Goal: Task Accomplishment & Management: Use online tool/utility

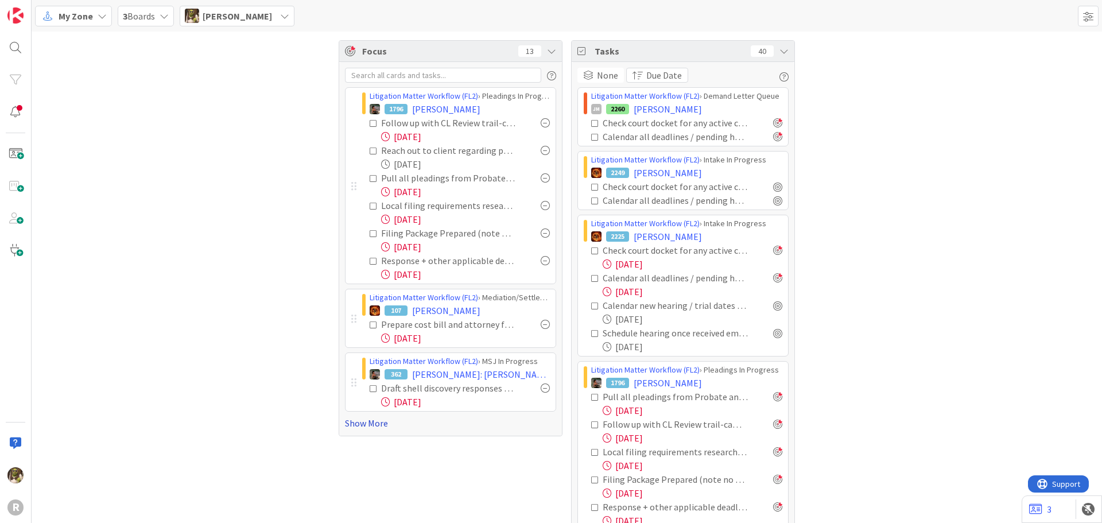
click at [364, 424] on link "Show More" at bounding box center [450, 423] width 211 height 14
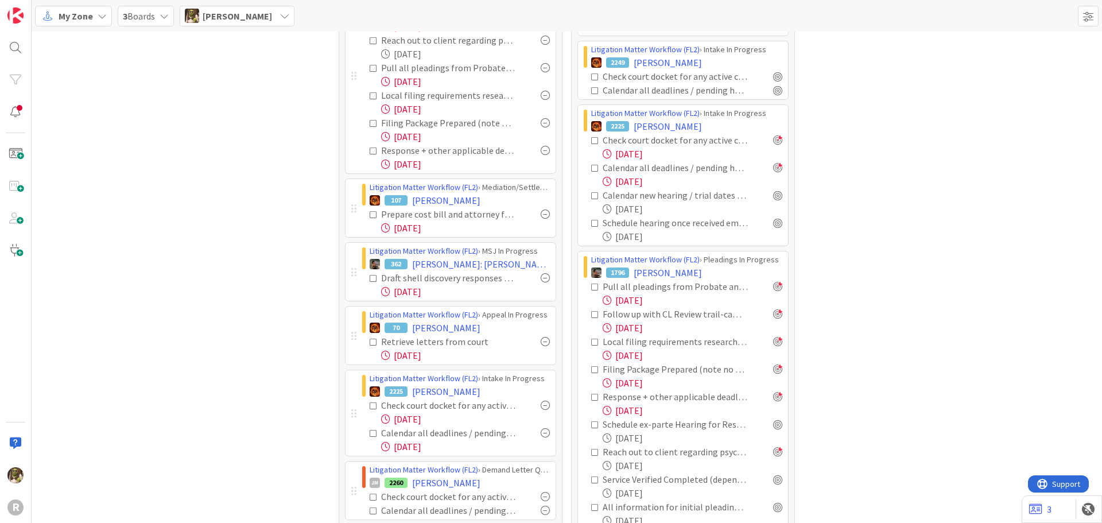
scroll to position [115, 0]
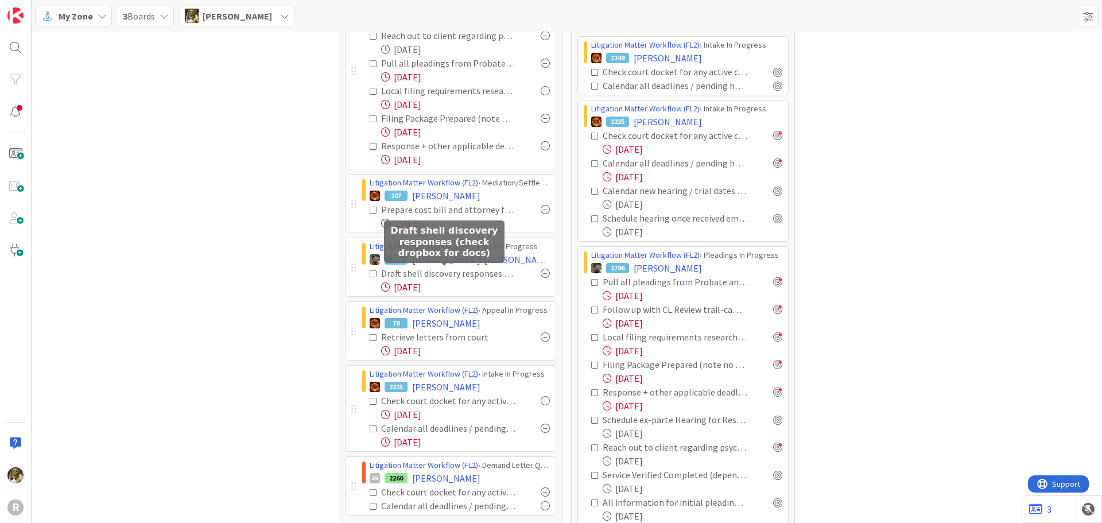
drag, startPoint x: 481, startPoint y: 272, endPoint x: 475, endPoint y: 283, distance: 12.6
drag, startPoint x: 475, startPoint y: 283, endPoint x: 301, endPoint y: 272, distance: 174.2
click at [298, 278] on div "Focus 13 Litigation Matter Workflow (FL2) › Pleadings In Progress 1796 MONTE, L…" at bounding box center [567, 470] width 1070 height 1107
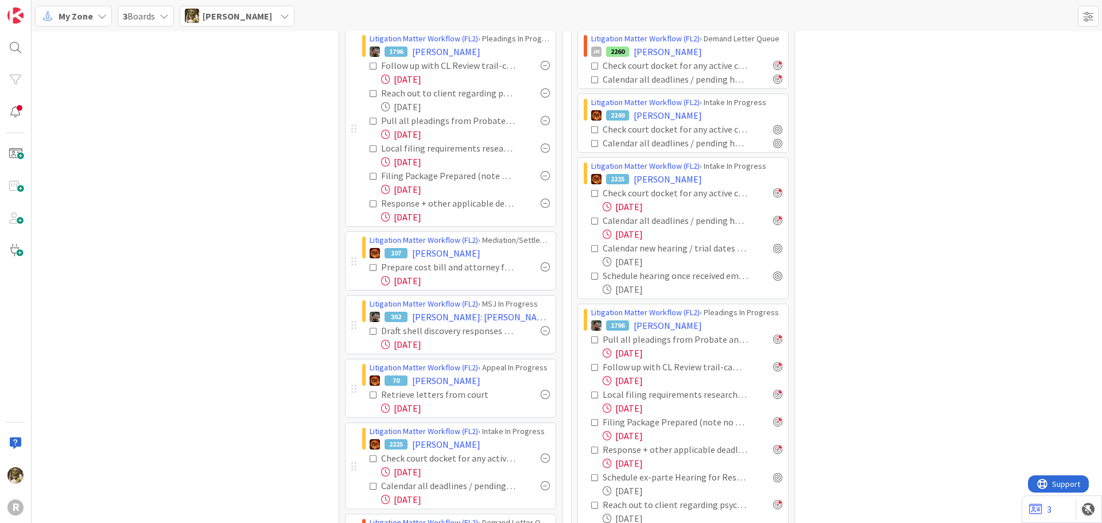
scroll to position [0, 0]
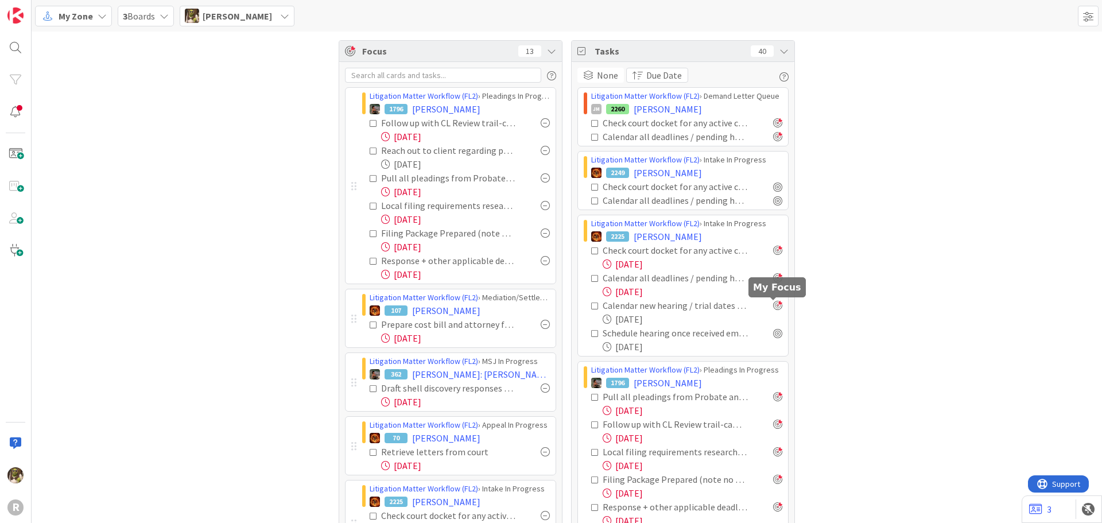
click at [775, 303] on div at bounding box center [777, 305] width 9 height 9
click at [773, 333] on div at bounding box center [777, 332] width 9 height 9
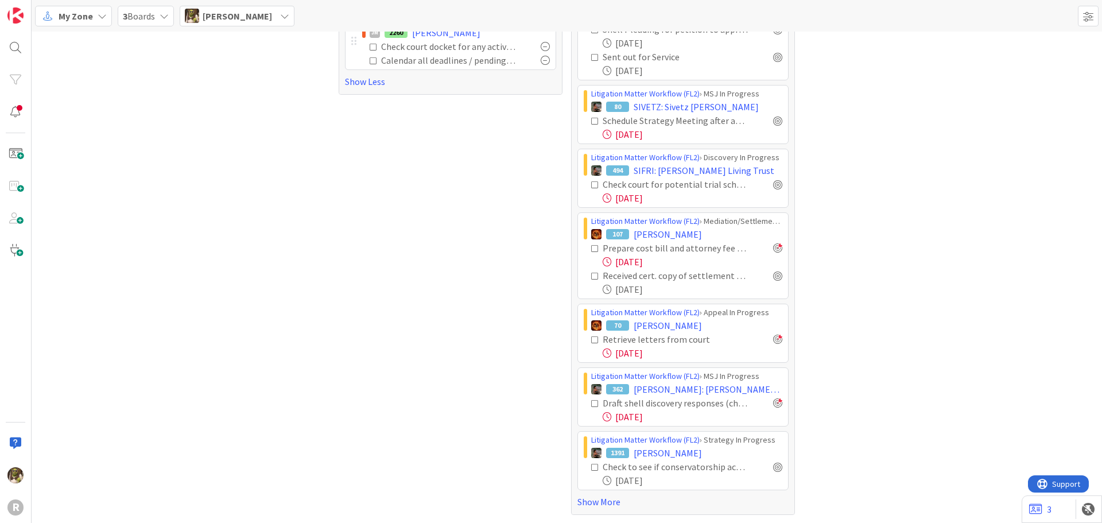
scroll to position [616, 0]
click at [591, 497] on link "Show More" at bounding box center [682, 501] width 211 height 14
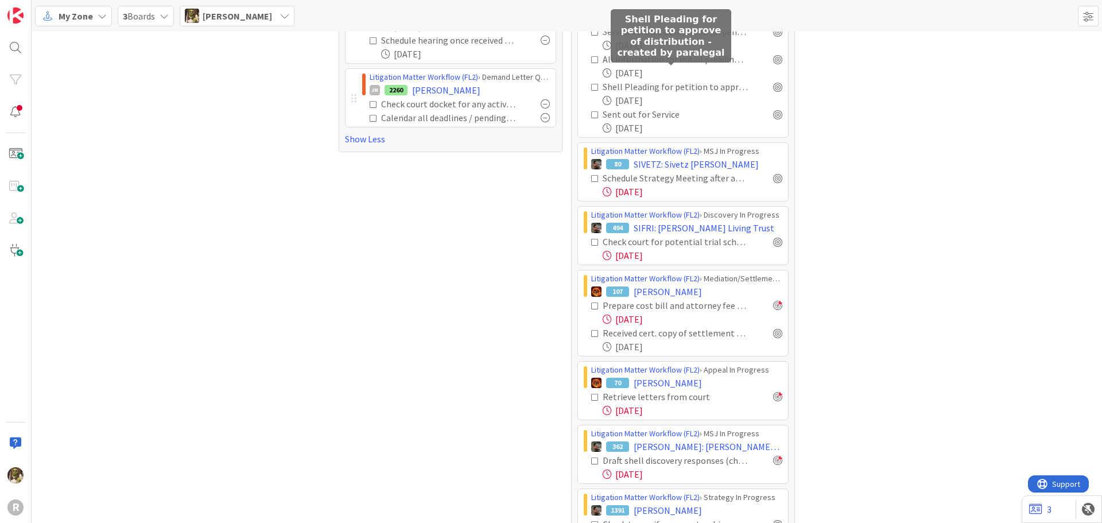
scroll to position [574, 0]
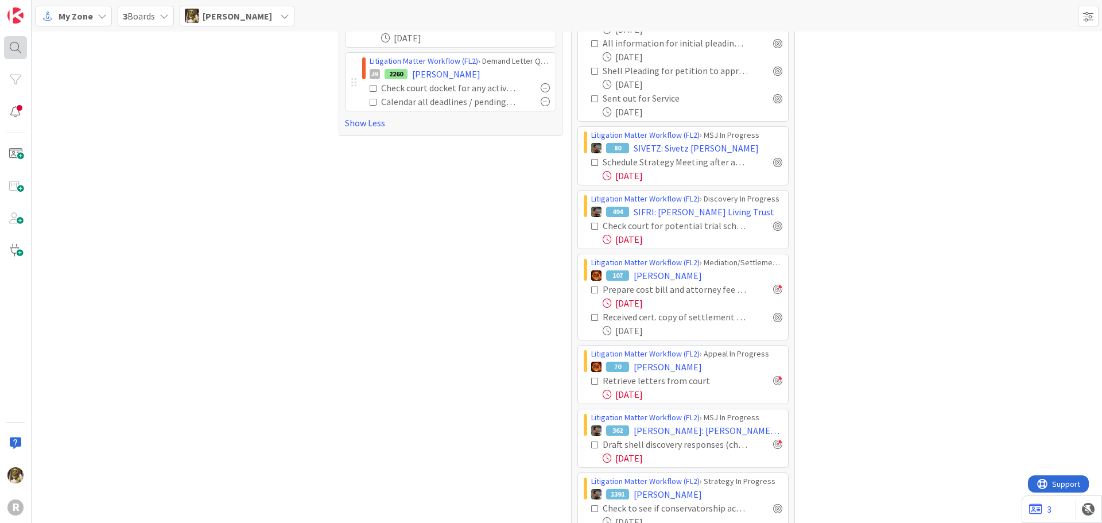
click at [21, 45] on div at bounding box center [15, 47] width 23 height 23
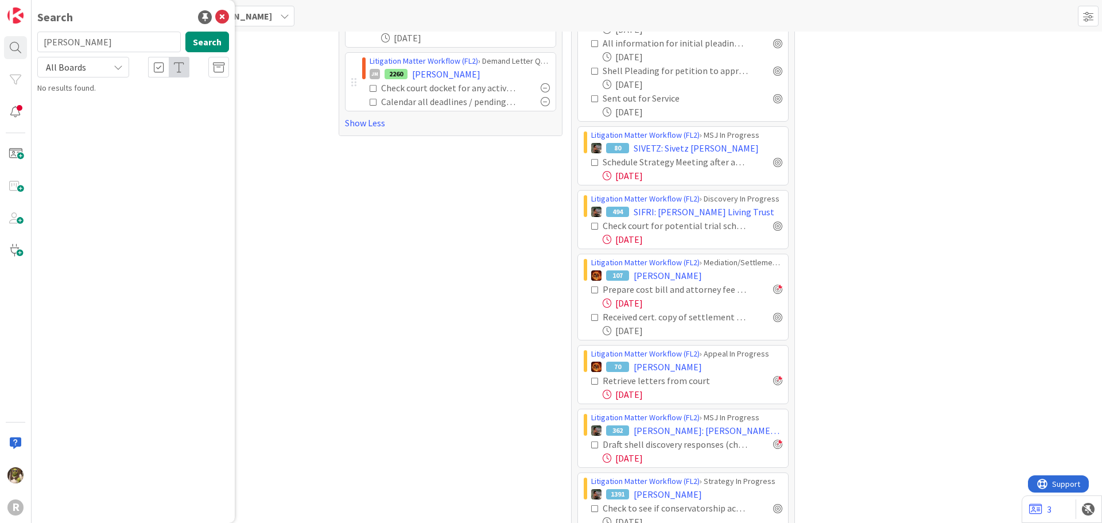
type input "rouse"
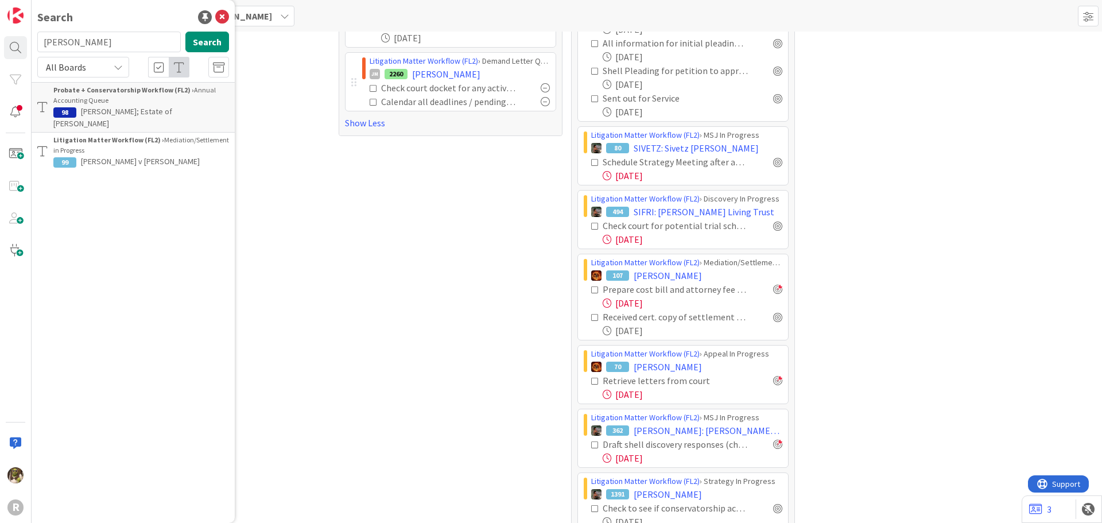
click at [207, 106] on p "ROUS, David; Estate of Wilbur Rous" at bounding box center [141, 118] width 176 height 24
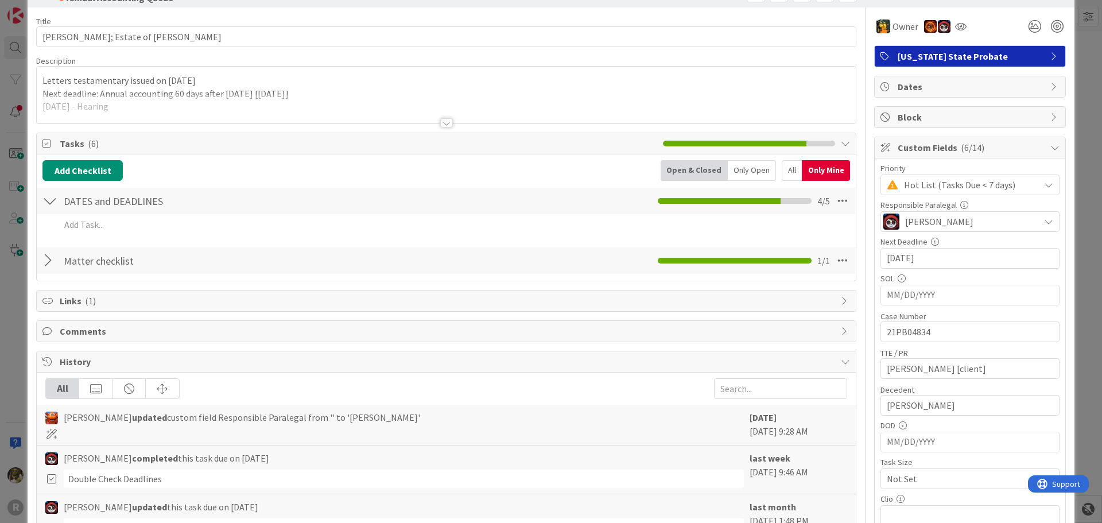
scroll to position [57, 0]
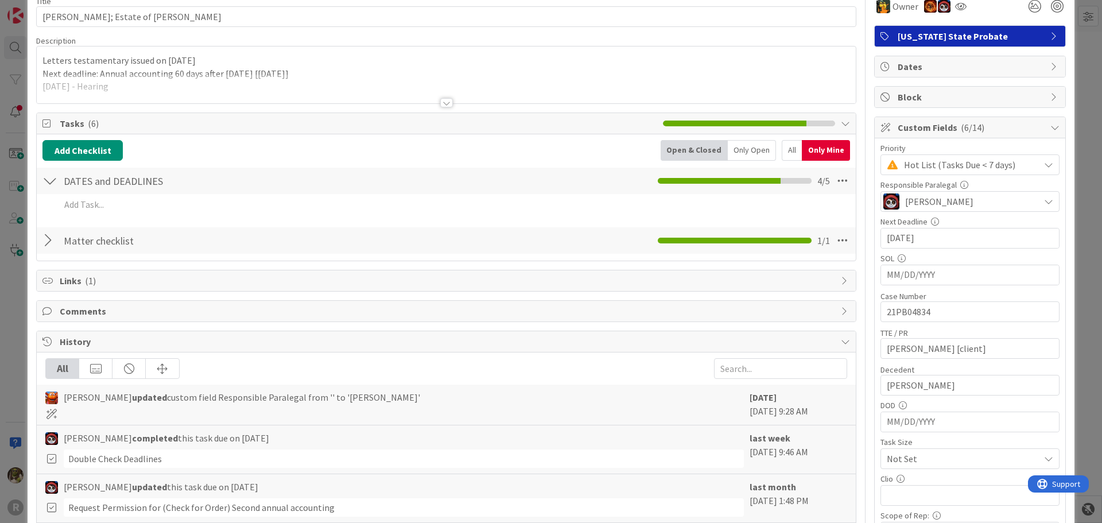
click at [52, 242] on div at bounding box center [49, 240] width 15 height 21
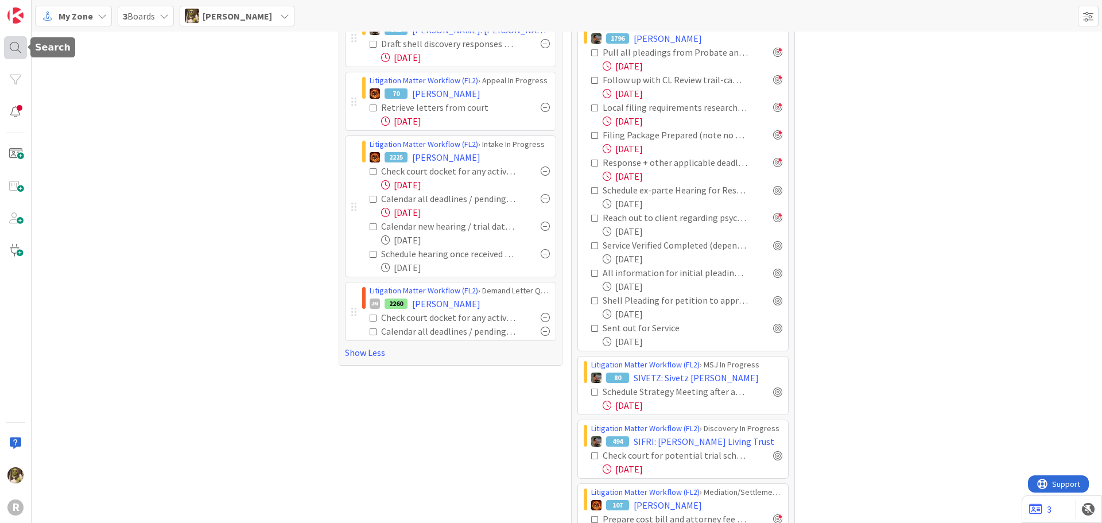
click at [15, 49] on div at bounding box center [15, 47] width 23 height 23
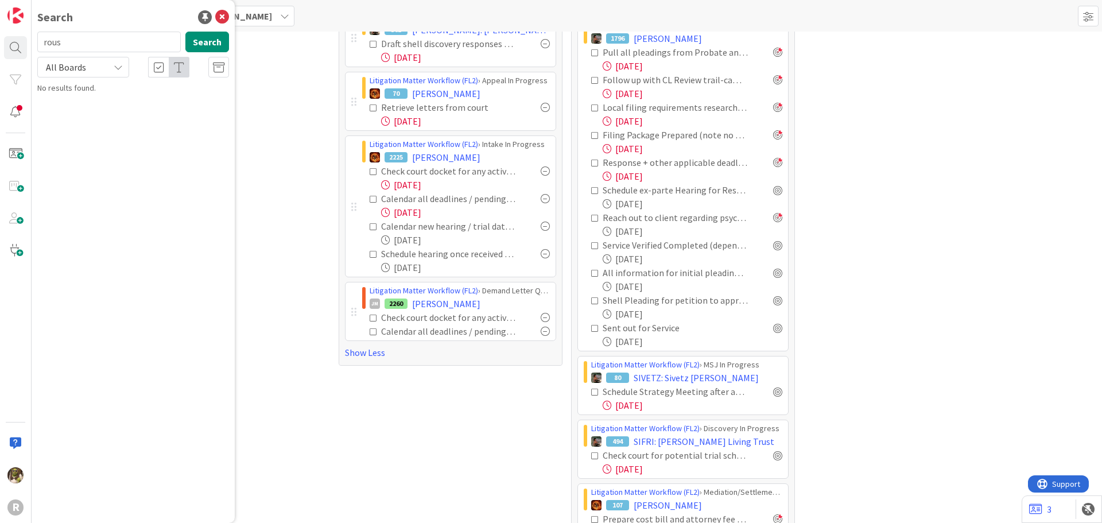
type input "rous"
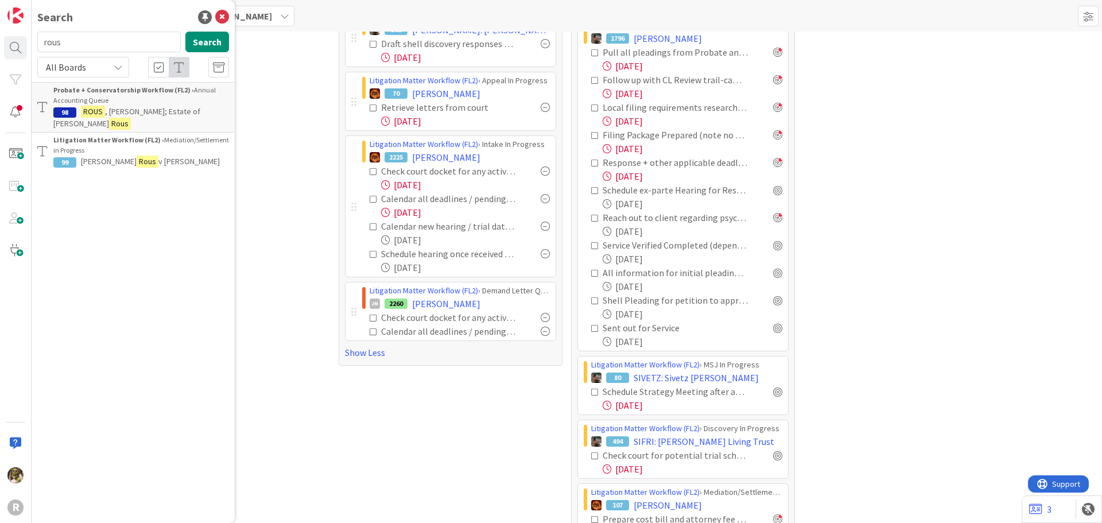
click at [163, 156] on span "v Jodi L. Blackburn" at bounding box center [188, 161] width 61 height 10
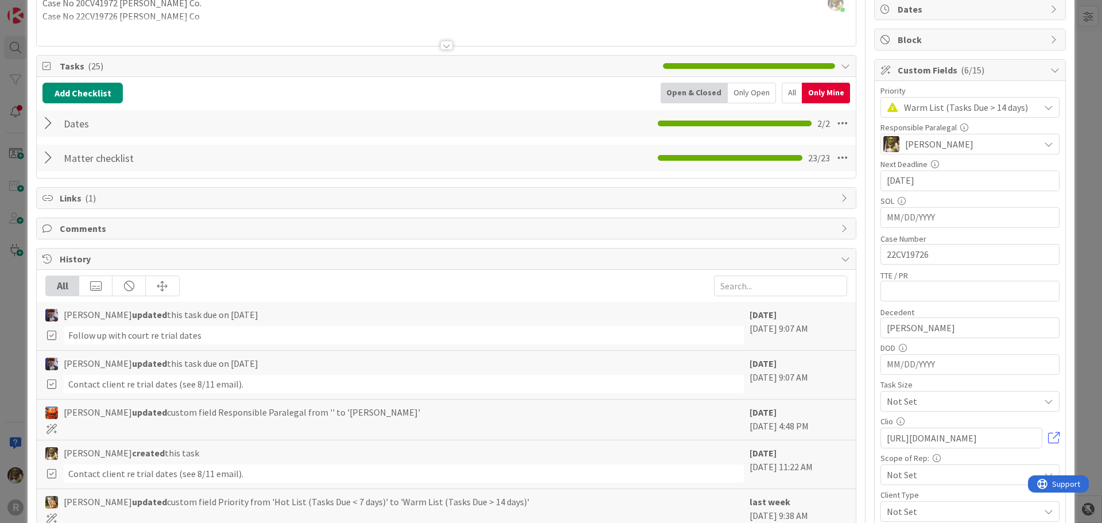
click at [45, 156] on div at bounding box center [49, 157] width 15 height 21
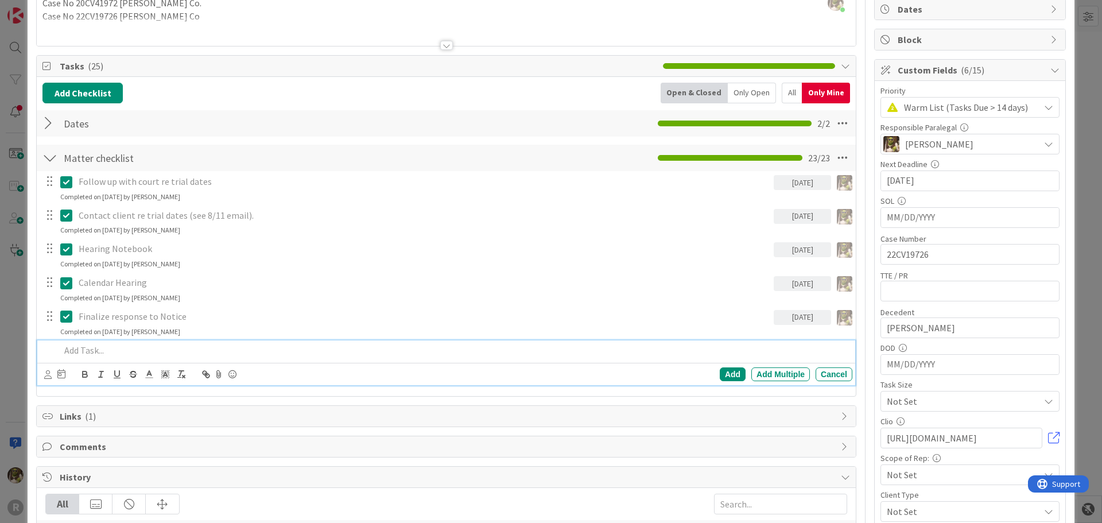
click at [91, 344] on p at bounding box center [453, 350] width 787 height 13
click at [50, 376] on icon at bounding box center [47, 374] width 7 height 9
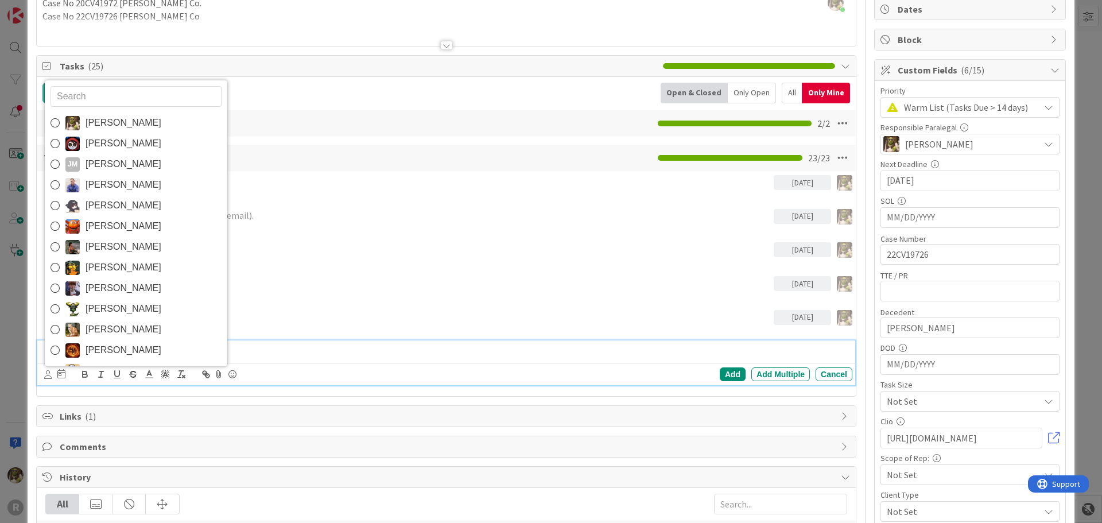
drag, startPoint x: 131, startPoint y: 118, endPoint x: 129, endPoint y: 137, distance: 18.5
click at [131, 118] on span "[PERSON_NAME]" at bounding box center [124, 122] width 76 height 17
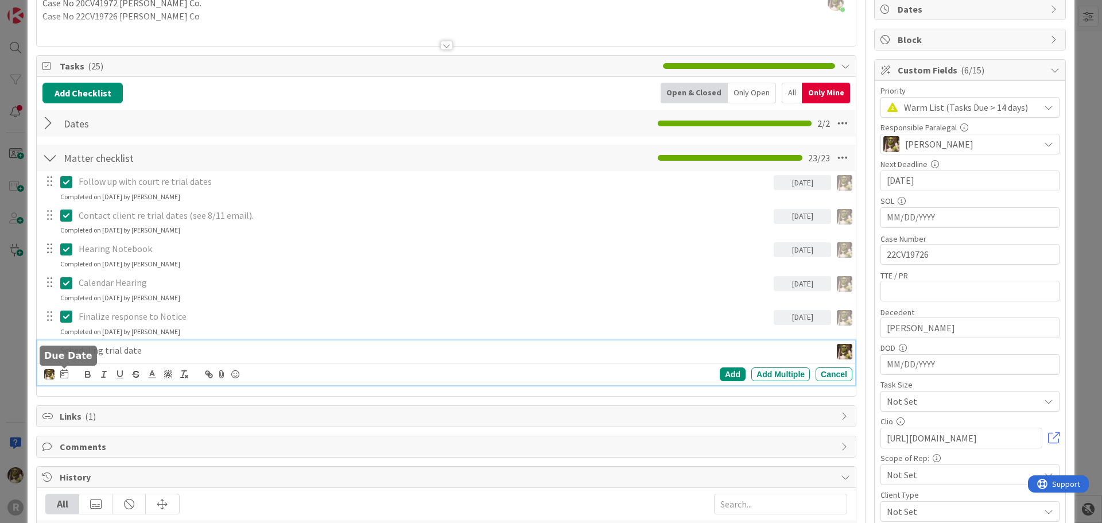
click at [67, 374] on icon at bounding box center [64, 373] width 8 height 9
click at [174, 494] on td "14" at bounding box center [174, 492] width 22 height 22
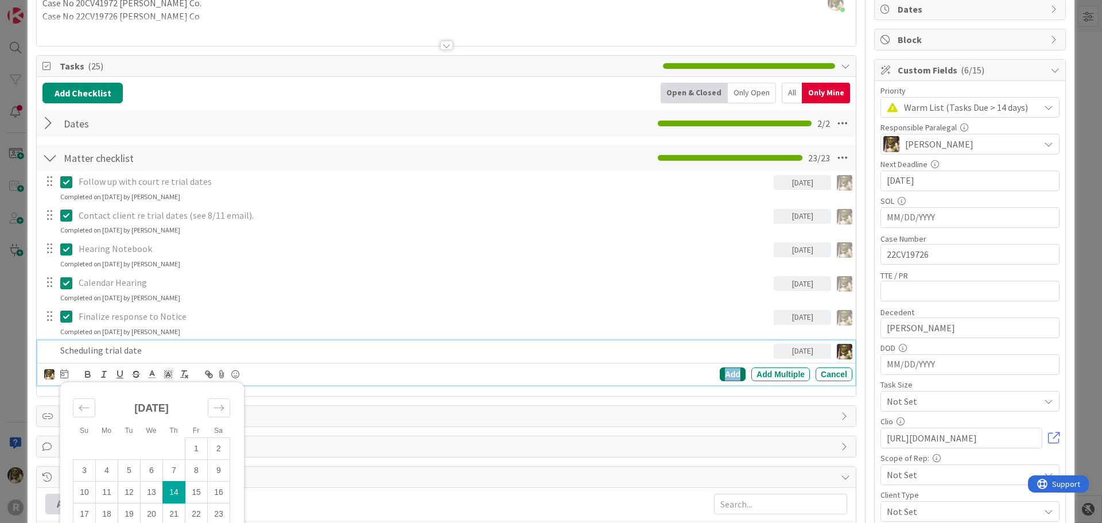
click at [726, 375] on div "Add" at bounding box center [733, 374] width 26 height 14
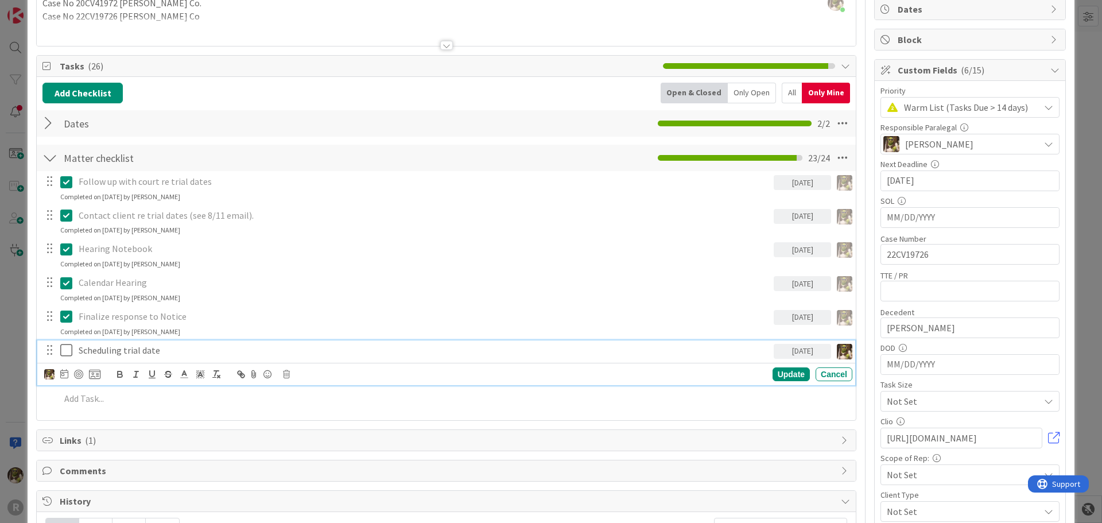
click at [204, 358] on div "Scheduling trial date" at bounding box center [424, 350] width 700 height 20
click at [76, 373] on div at bounding box center [78, 374] width 9 height 9
